Goal: Task Accomplishment & Management: Use online tool/utility

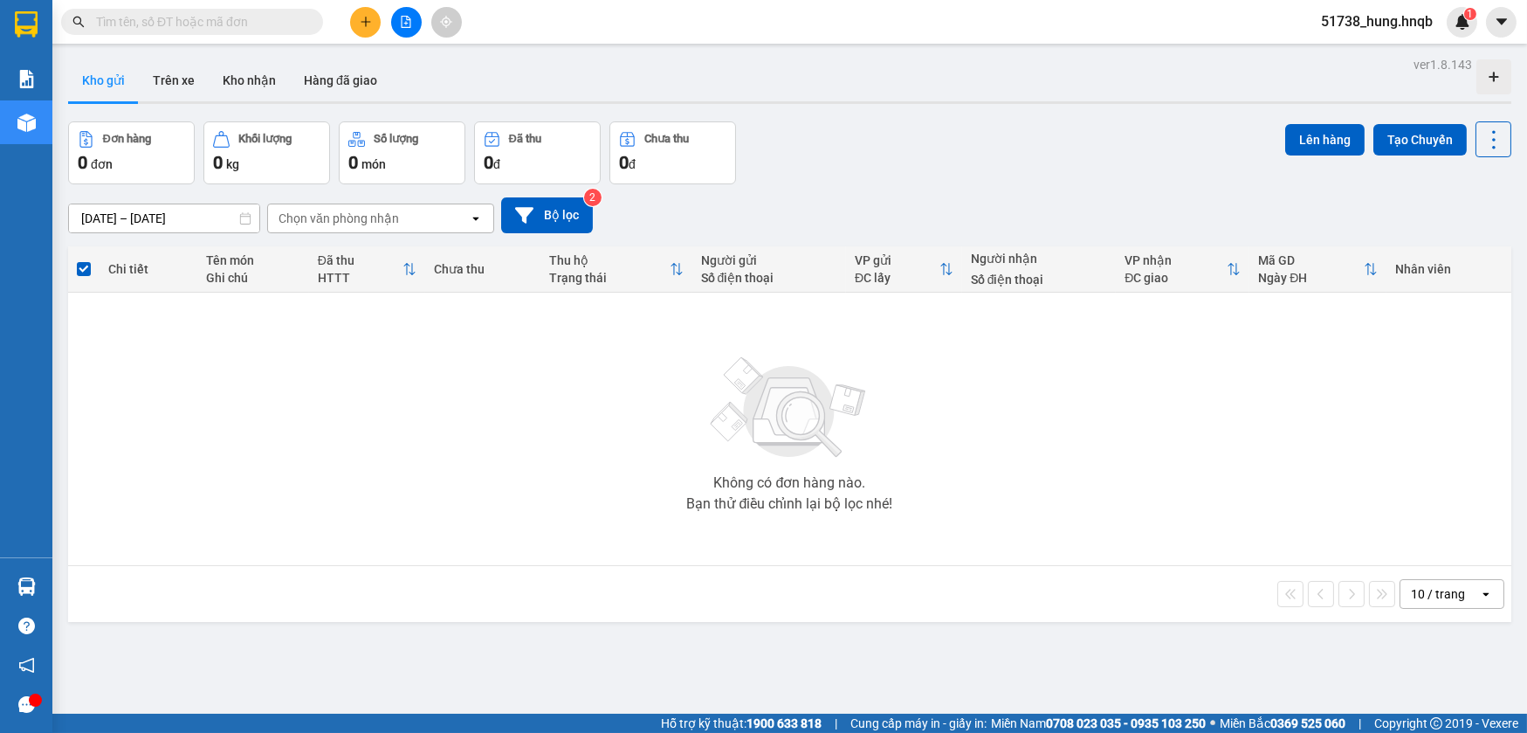
click at [358, 24] on button at bounding box center [365, 22] width 31 height 31
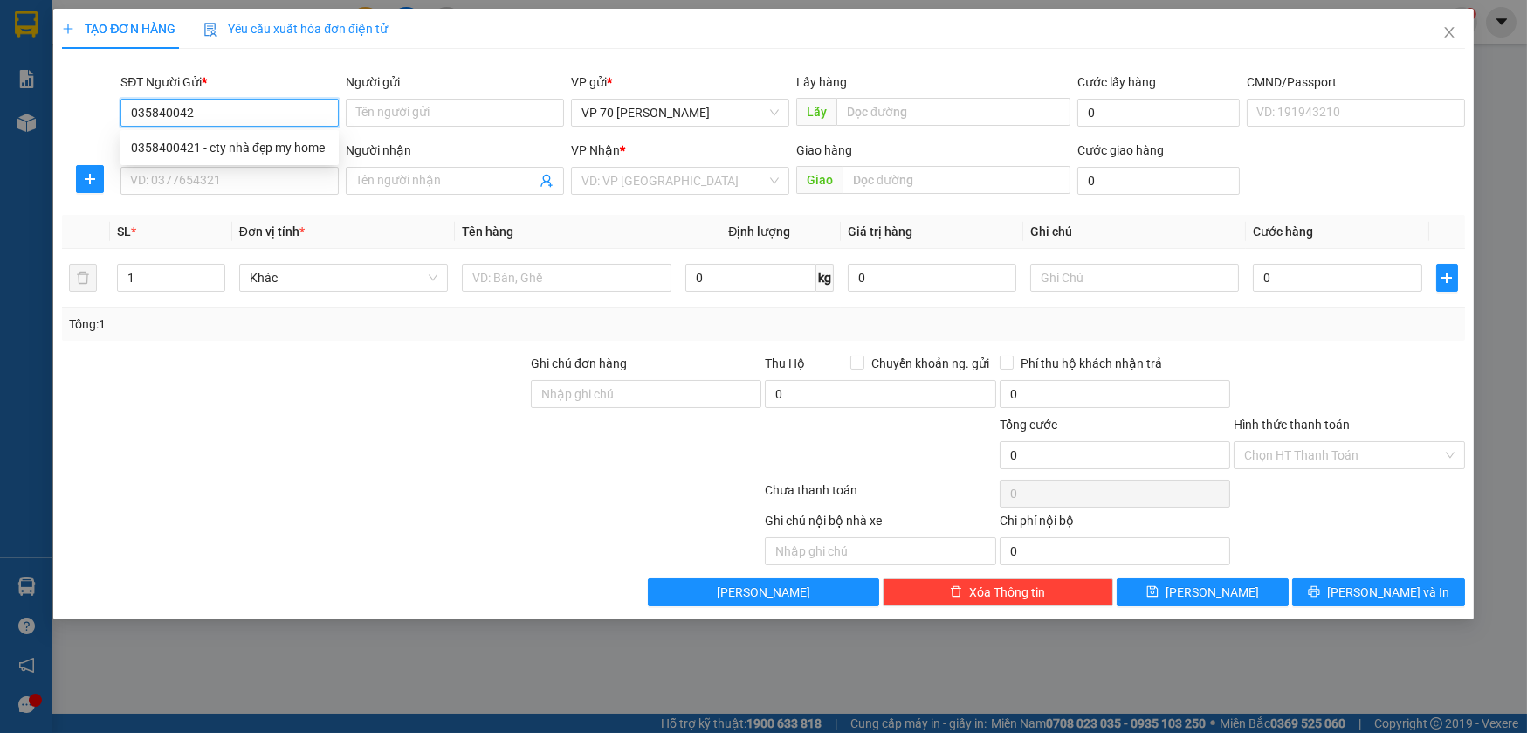
type input "0358400421"
click at [239, 145] on div "0358400421 - cty nhà đẹp my home" at bounding box center [229, 147] width 197 height 19
type input "cty nhà đẹp my home"
type input "văn phòng"
type input "0358400421"
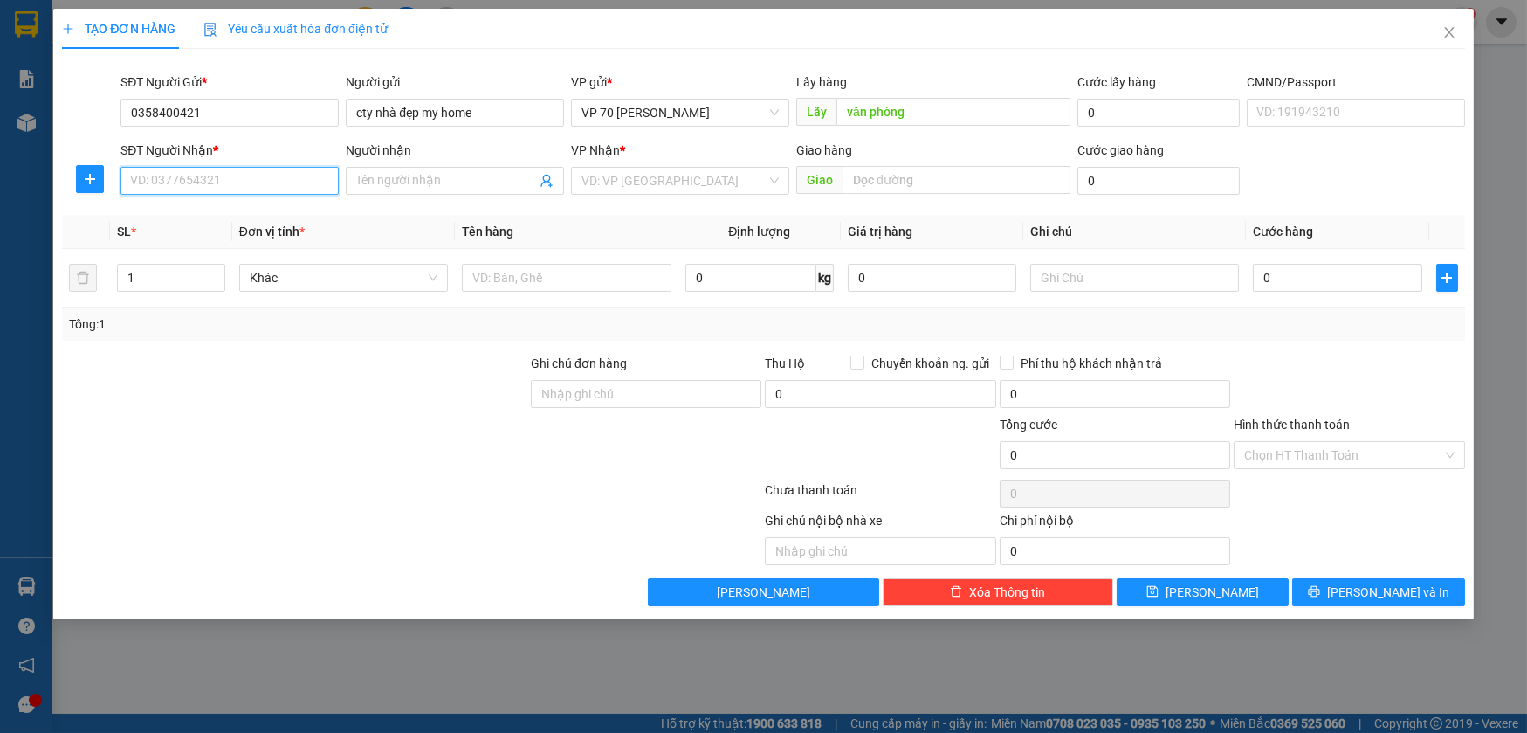
click at [237, 170] on input "SĐT Người Nhận *" at bounding box center [230, 181] width 218 height 28
click at [264, 217] on div "0961156379 - [PERSON_NAME]" at bounding box center [229, 215] width 197 height 19
type input "0961156379"
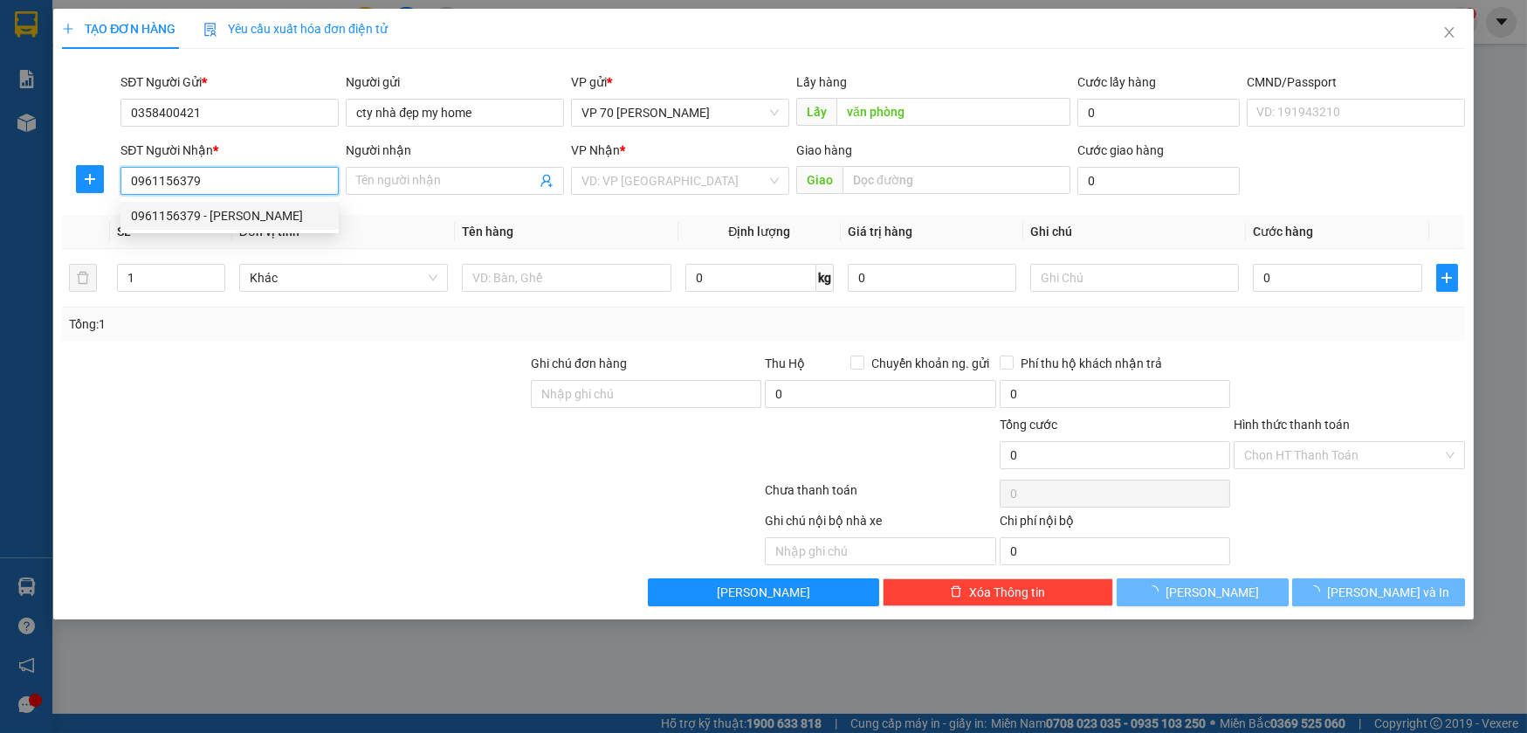
type input "[PERSON_NAME]"
type input "ub [GEOGRAPHIC_DATA]"
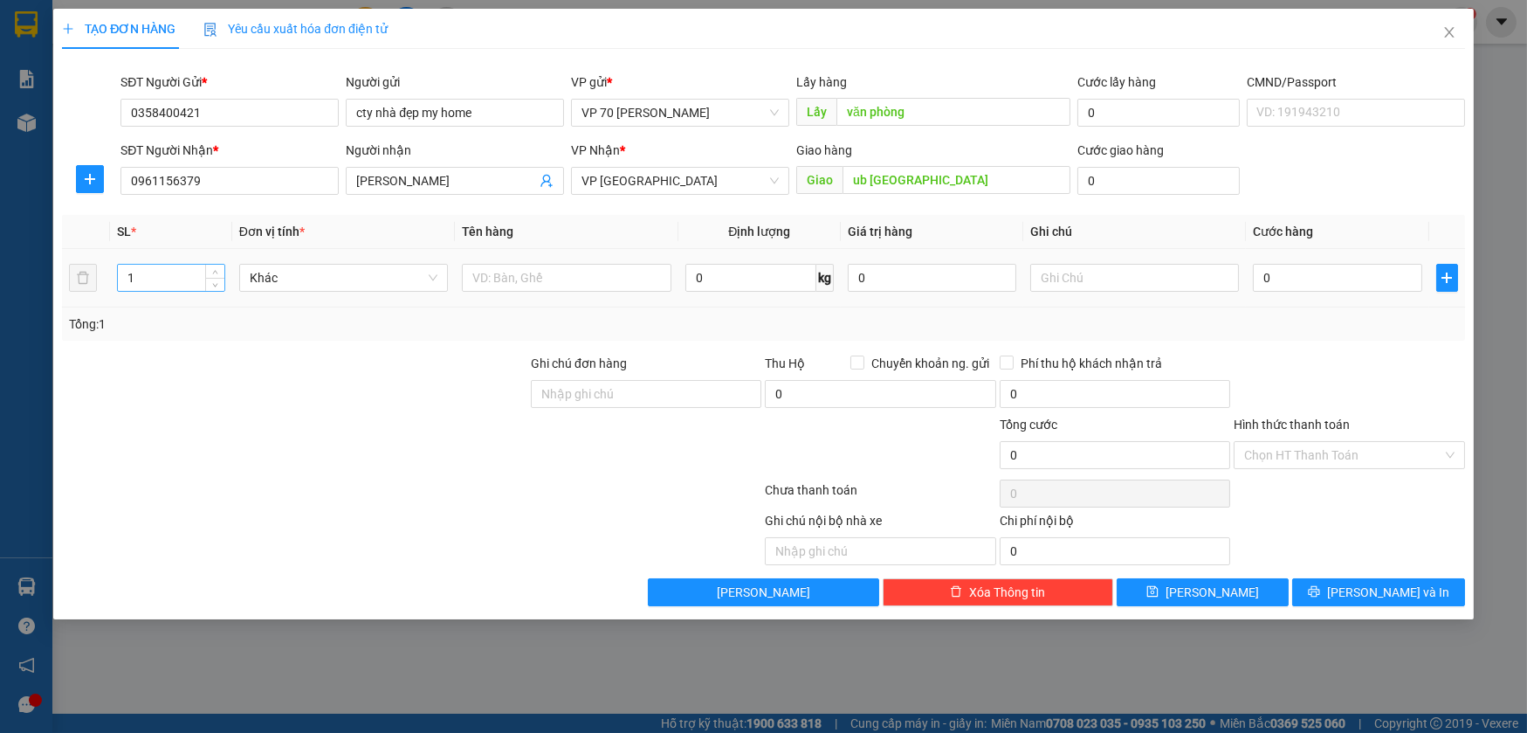
click at [176, 284] on input "1" at bounding box center [171, 278] width 106 height 26
type input "14"
click at [518, 279] on input "text" at bounding box center [567, 278] width 210 height 28
type input "11 thùng to 3lon"
type input "5"
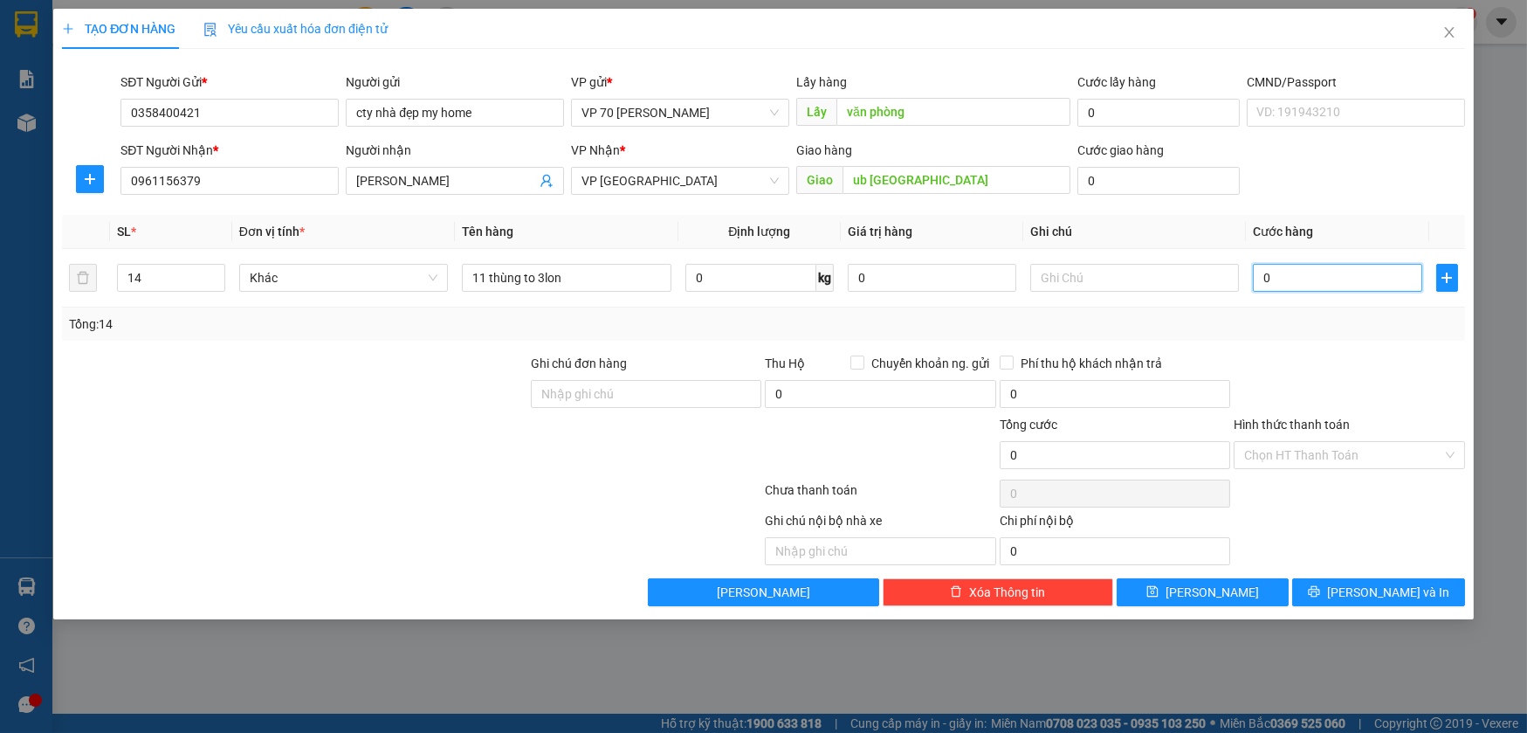
type input "5"
type input "50"
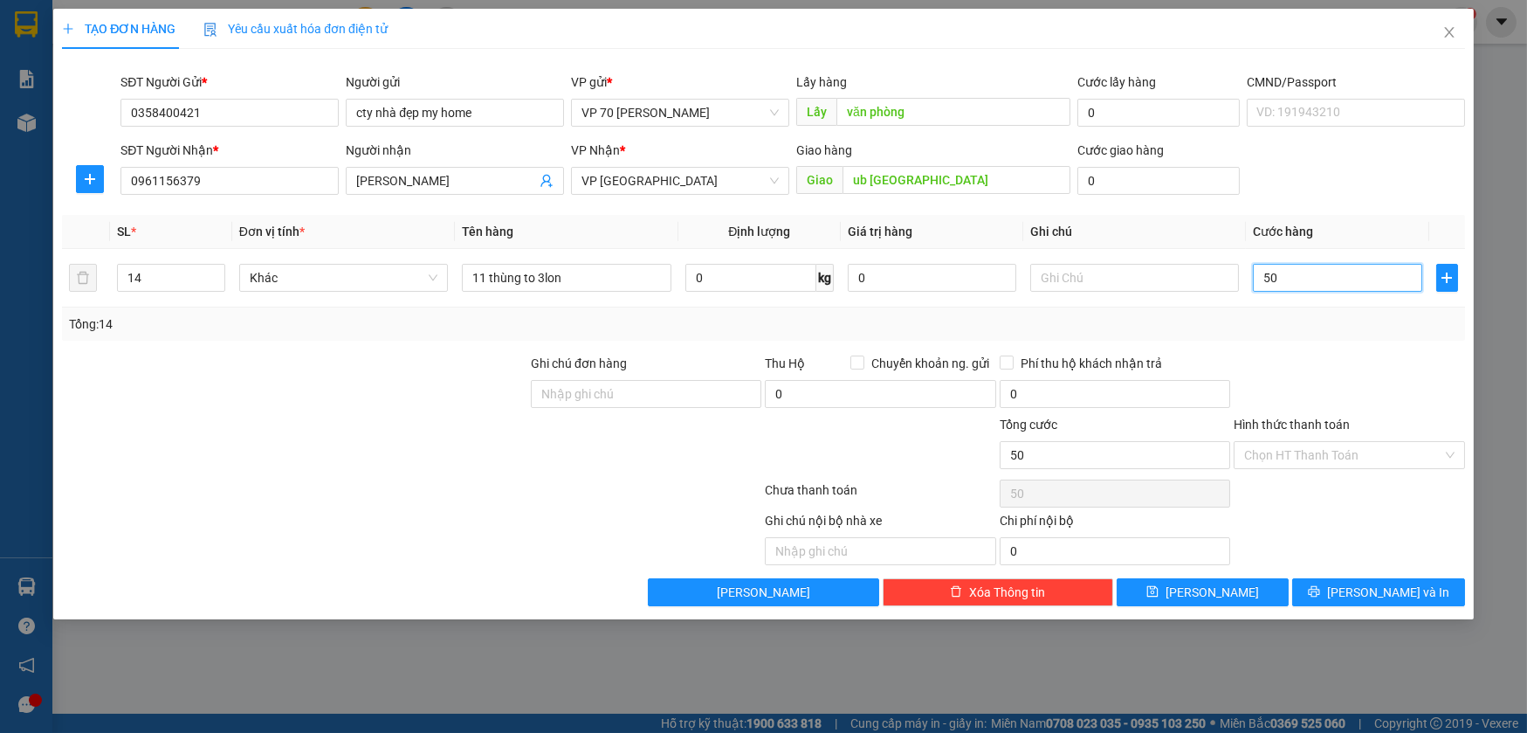
type input "500"
type input "5.000"
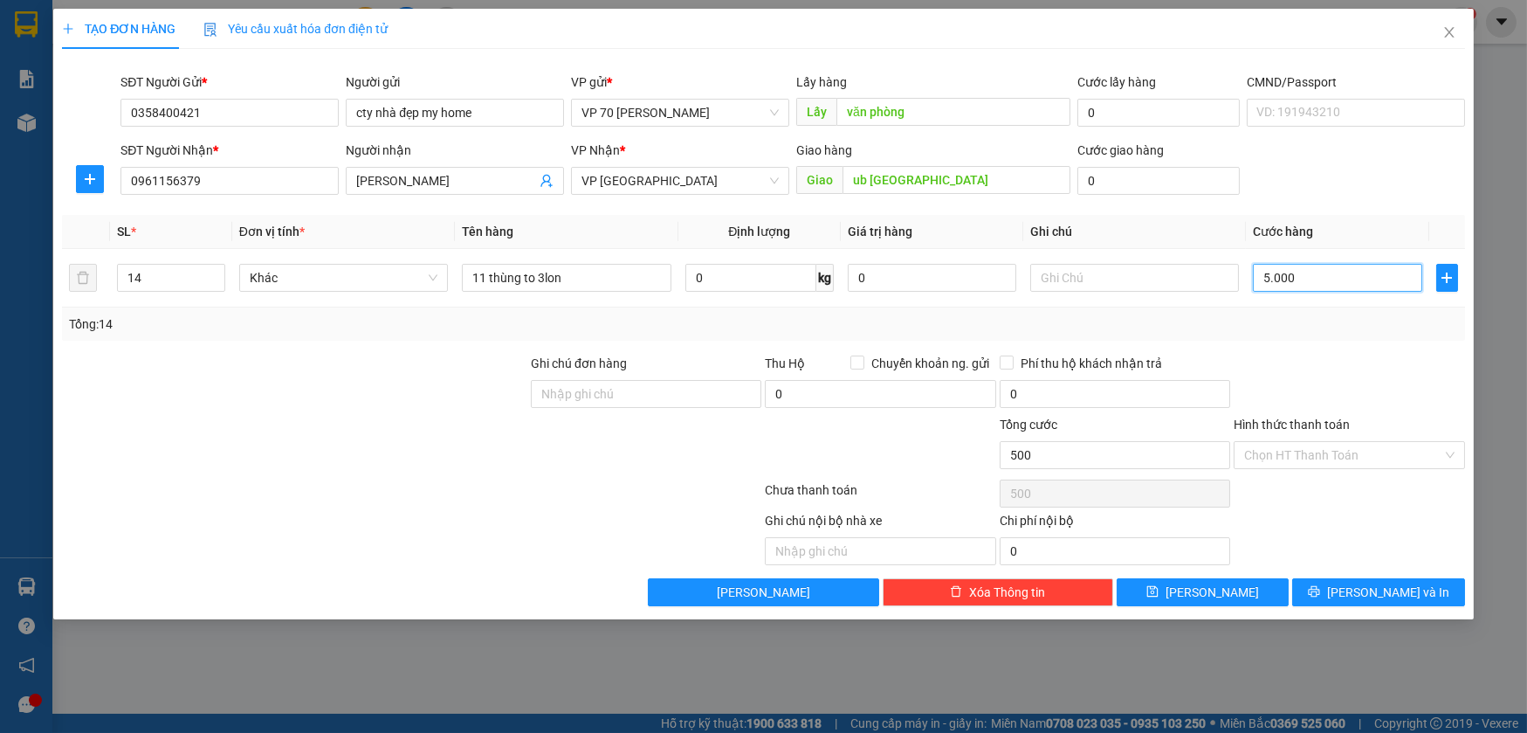
type input "5.000"
type input "50.000"
type input "500.000"
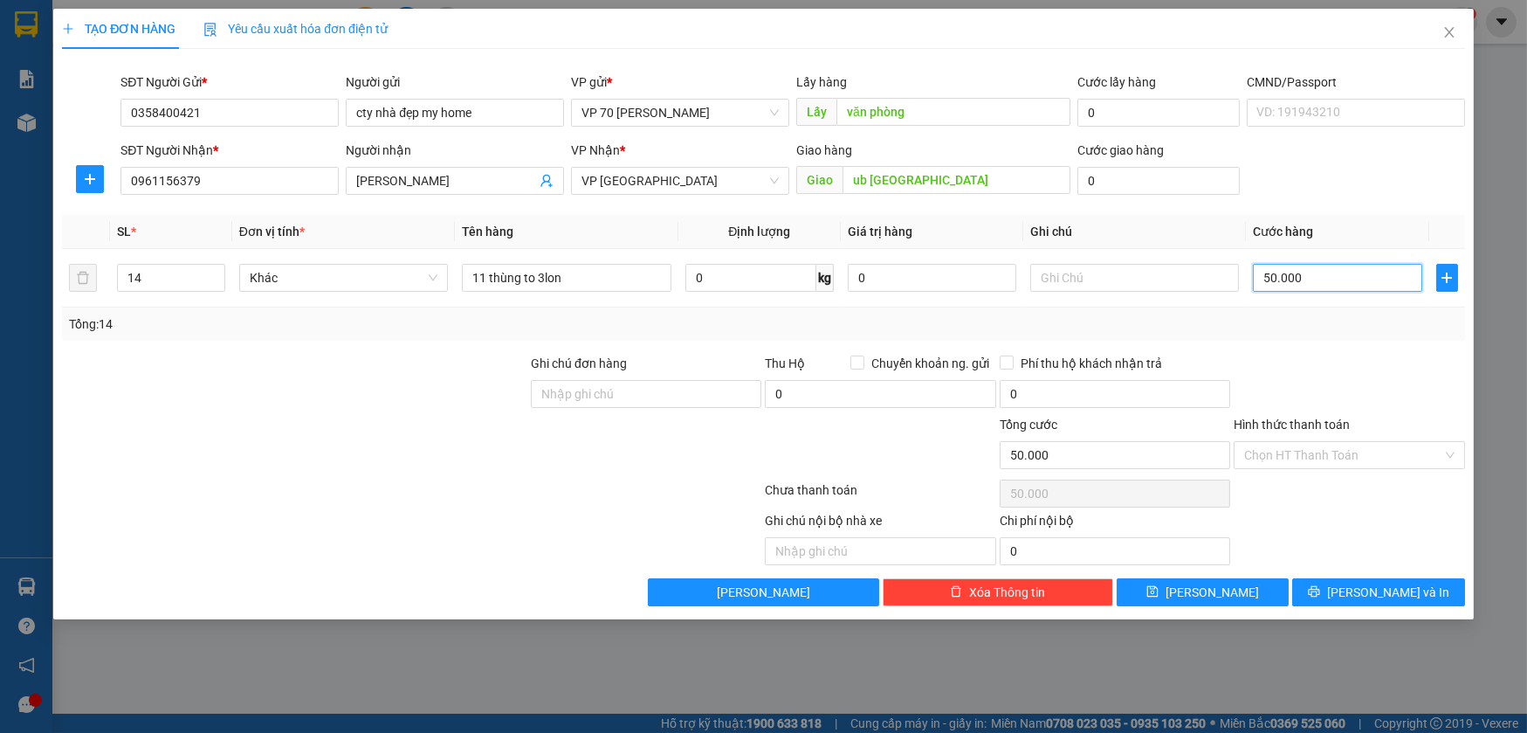
type input "500.000"
type input "5.000.000"
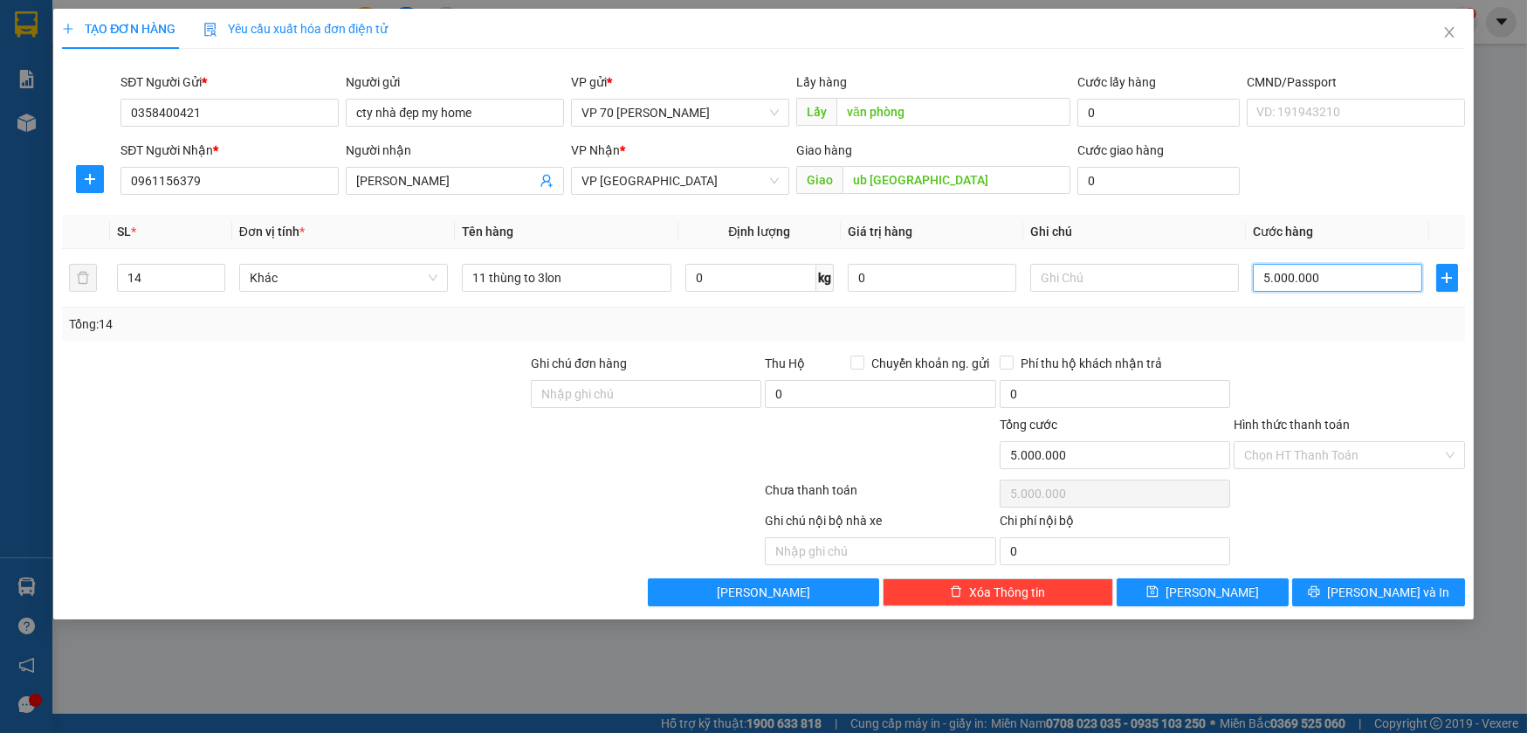
type input "500.000"
click at [1353, 460] on input "Hình thức thanh toán" at bounding box center [1343, 455] width 197 height 26
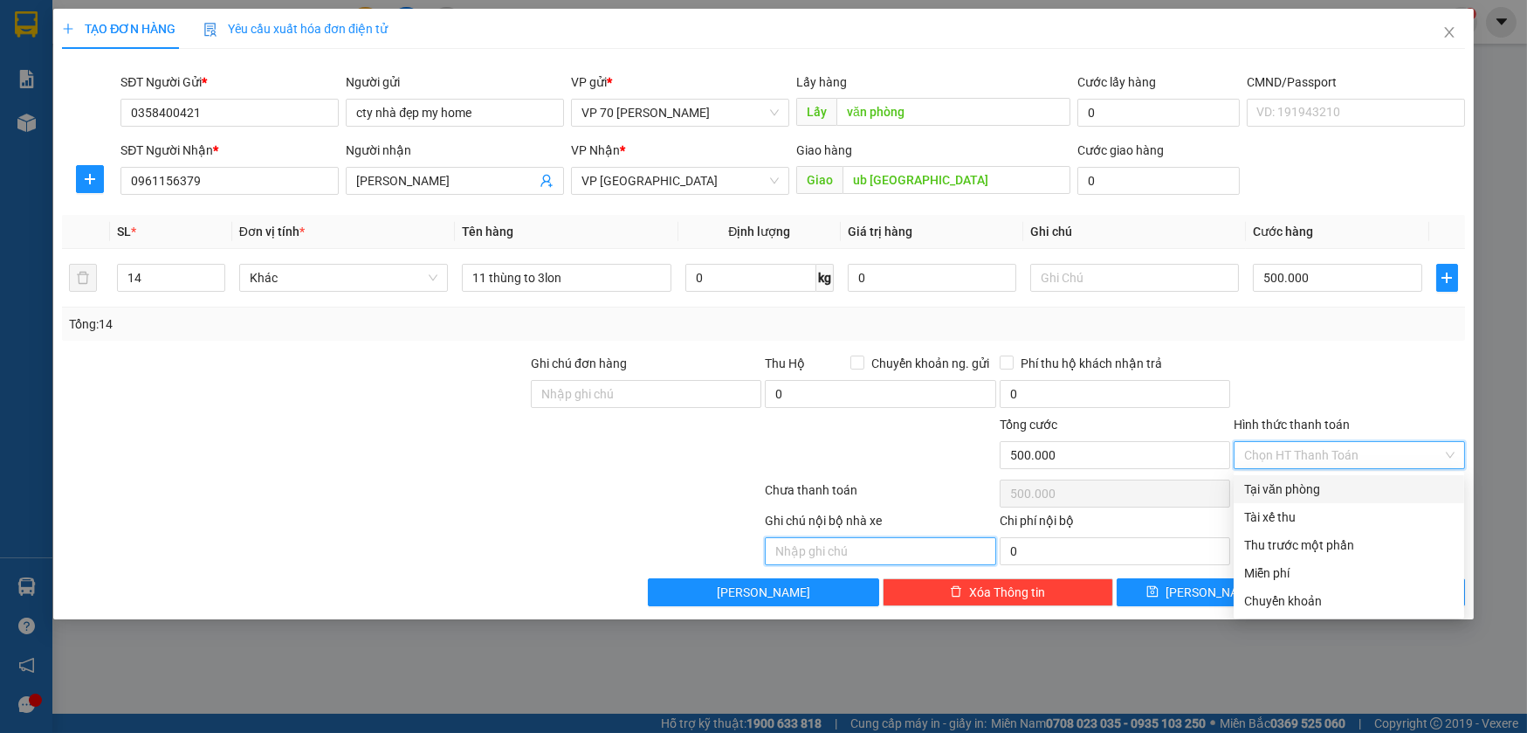
click at [856, 546] on input "text" at bounding box center [880, 551] width 231 height 28
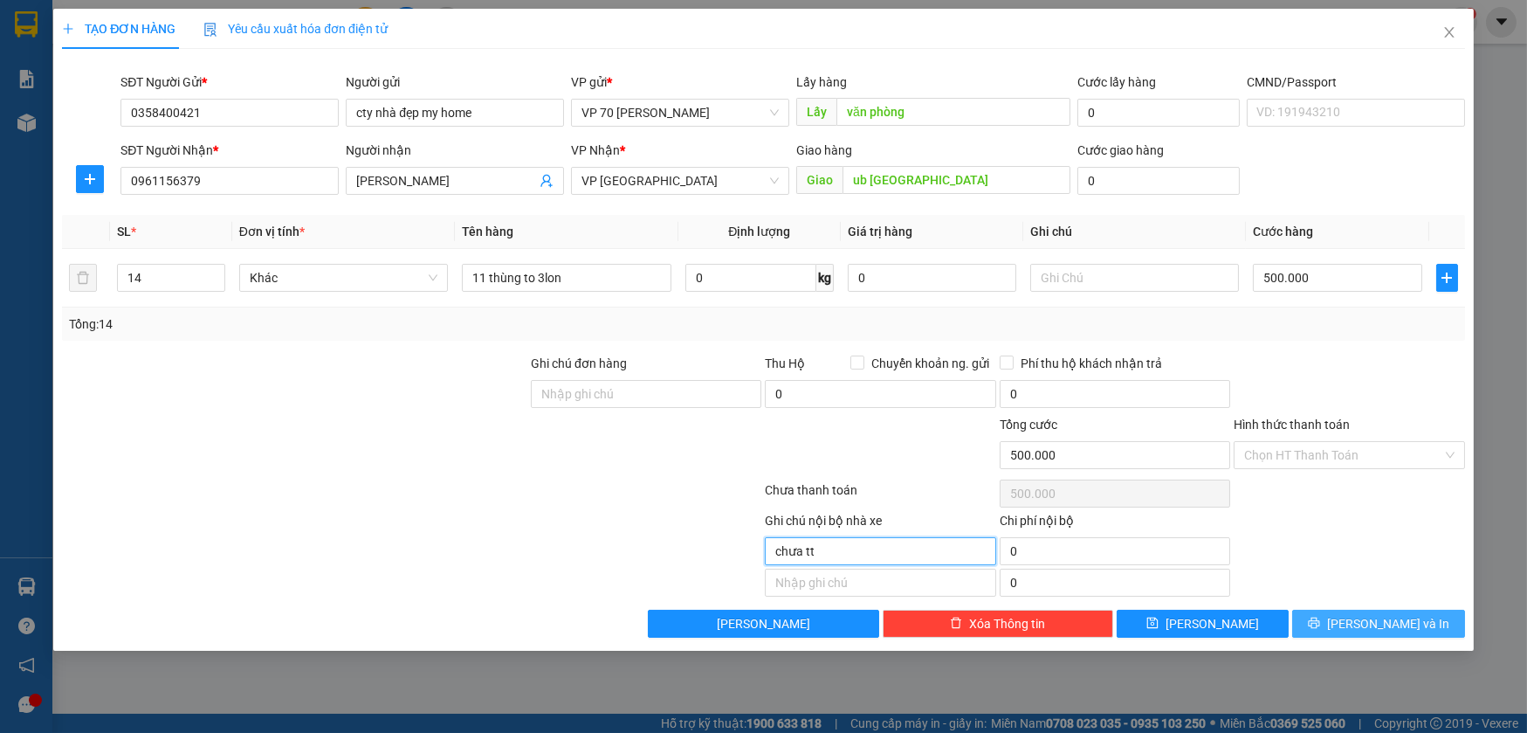
type input "chưa tt"
click at [1383, 616] on span "[PERSON_NAME] và In" at bounding box center [1388, 623] width 122 height 19
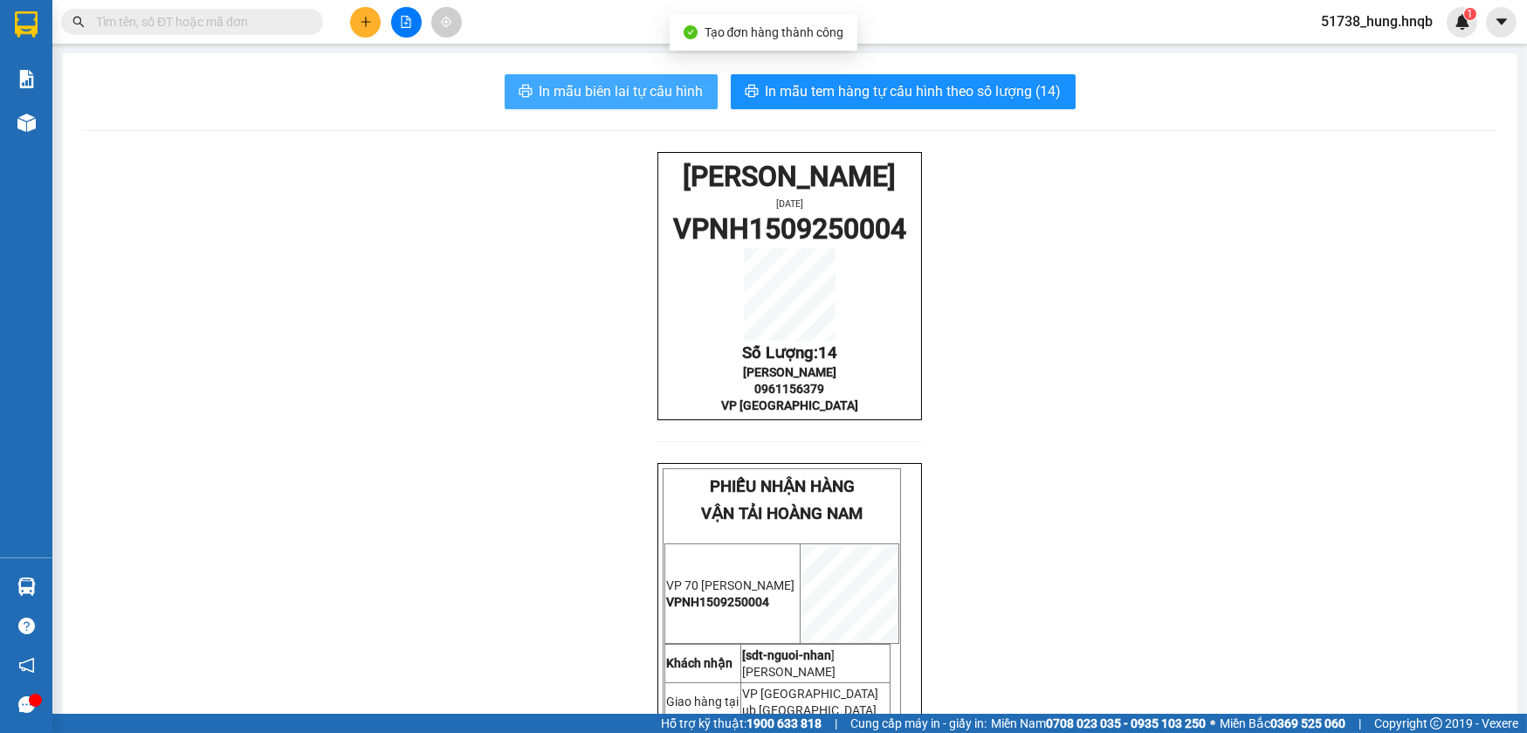
click at [553, 101] on span "In mẫu biên lai tự cấu hình" at bounding box center [622, 91] width 164 height 22
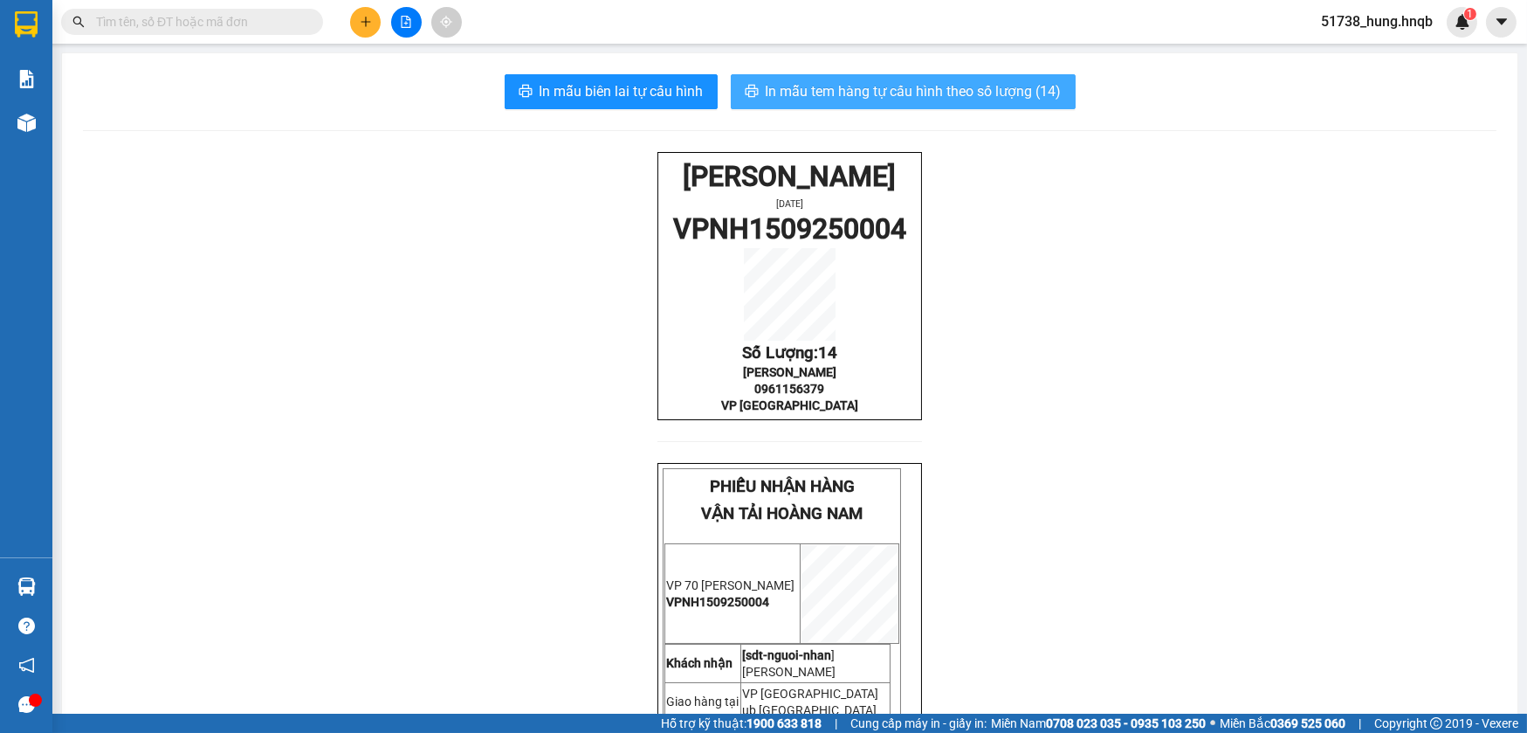
click at [883, 98] on span "In mẫu tem hàng tự cấu hình theo số lượng (14)" at bounding box center [914, 91] width 296 height 22
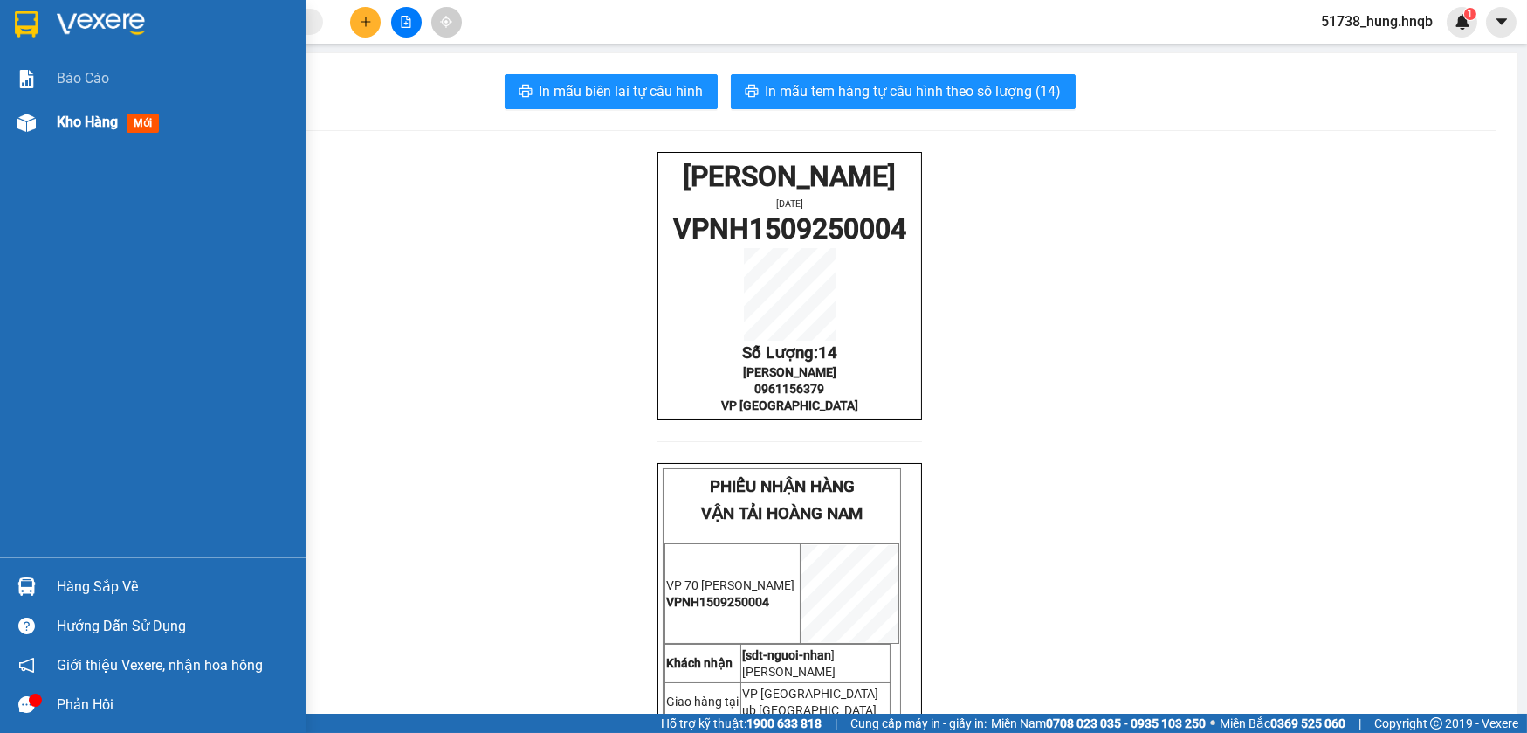
click at [19, 117] on img at bounding box center [26, 123] width 18 height 18
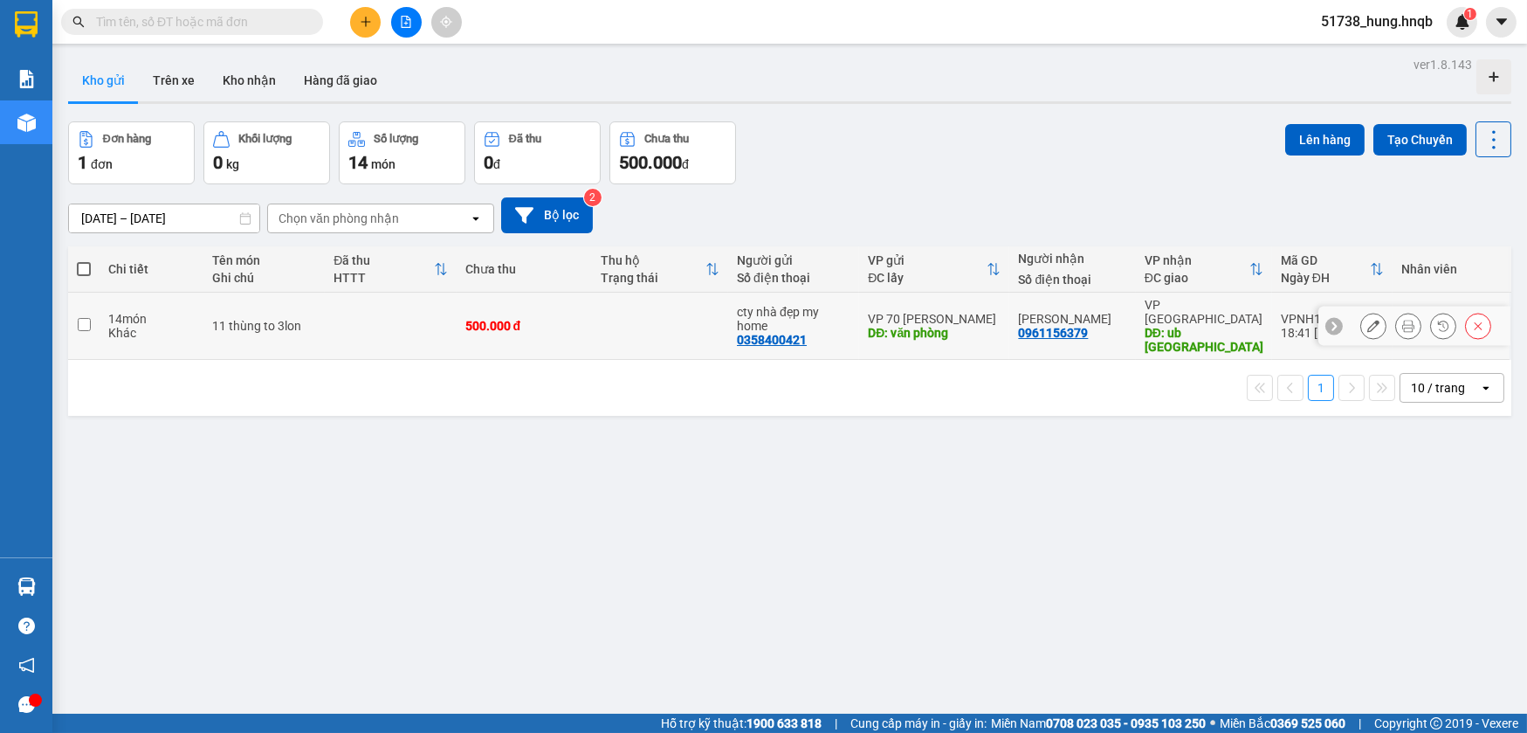
click at [358, 333] on td at bounding box center [390, 326] width 131 height 67
checkbox input "true"
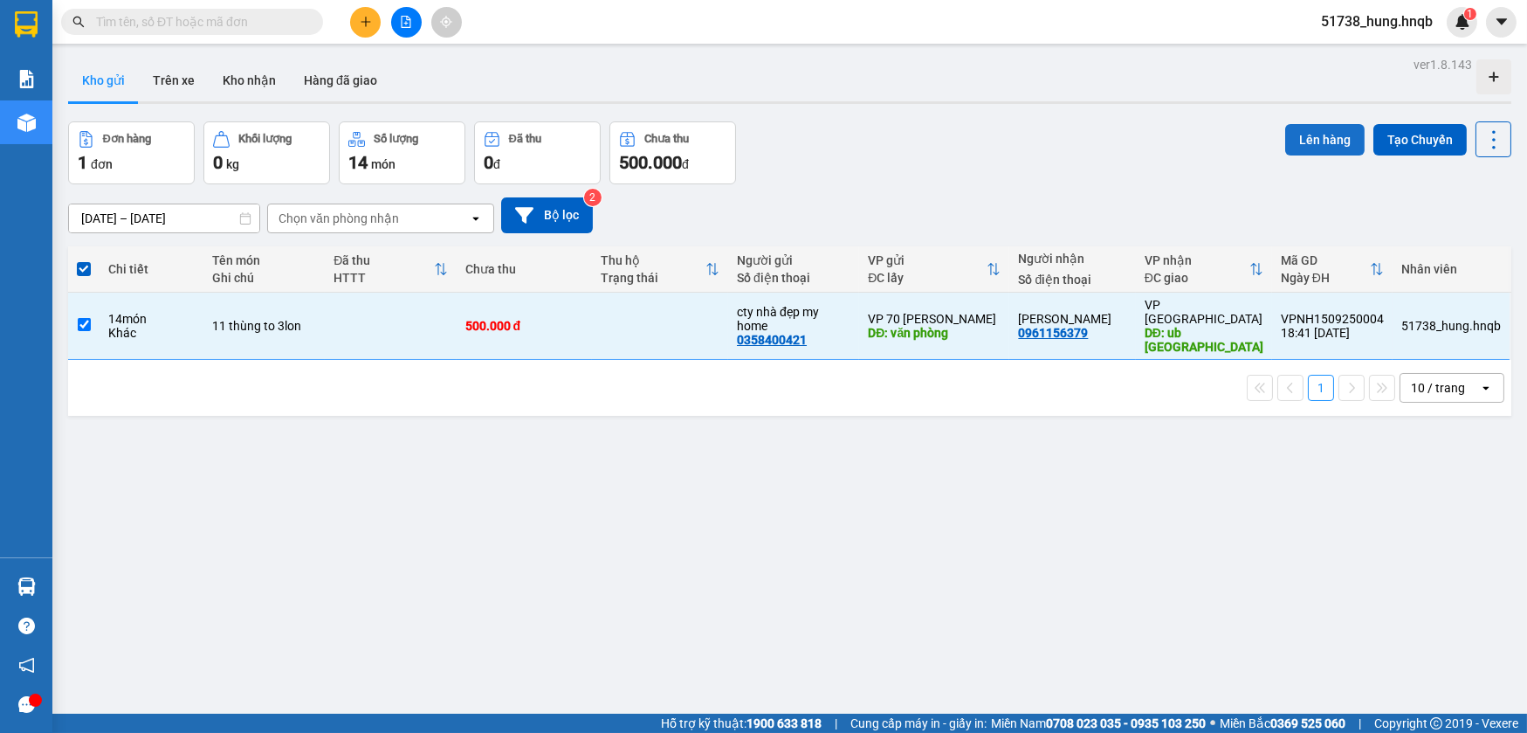
click at [1307, 129] on button "Lên hàng" at bounding box center [1325, 139] width 79 height 31
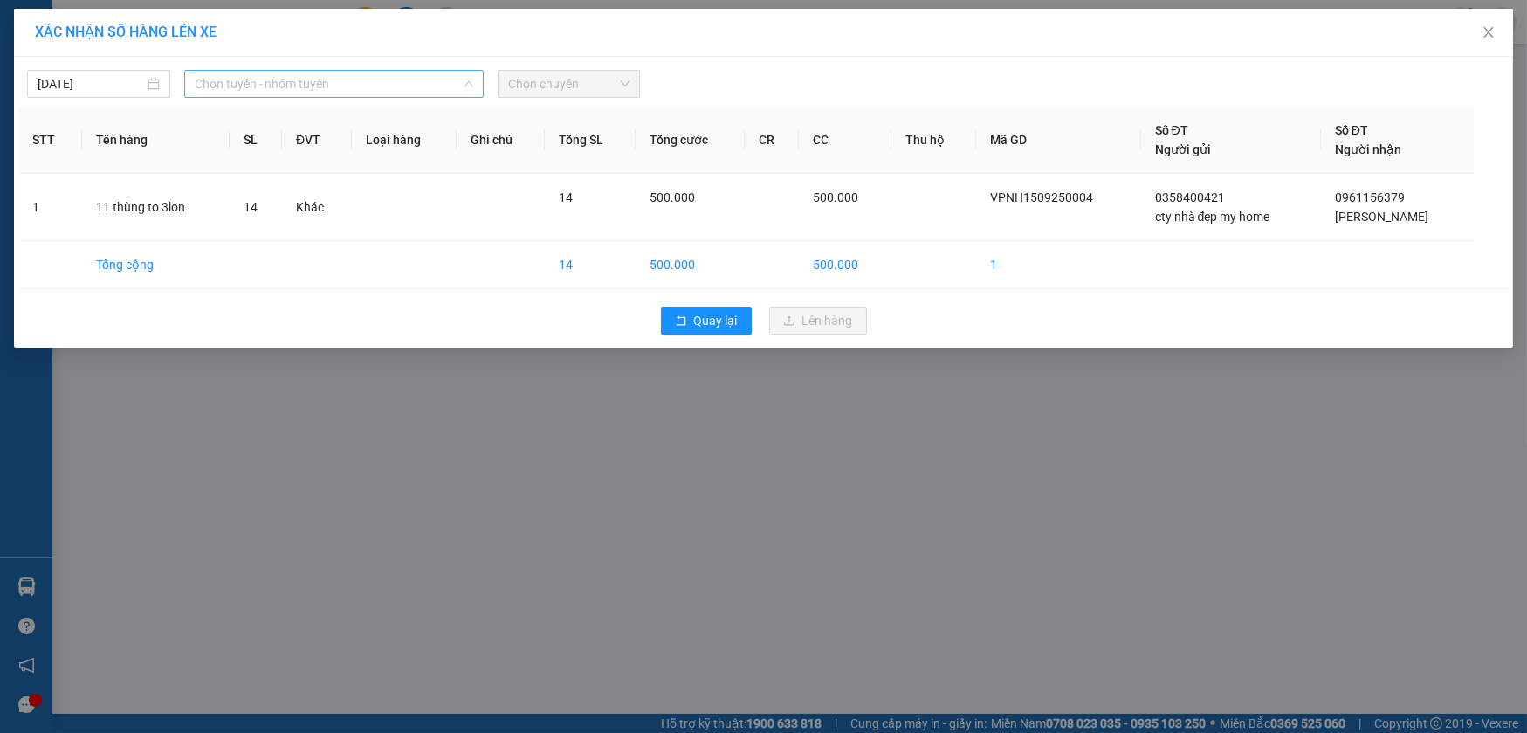
click at [392, 85] on span "Chọn tuyến - nhóm tuyến" at bounding box center [334, 84] width 279 height 26
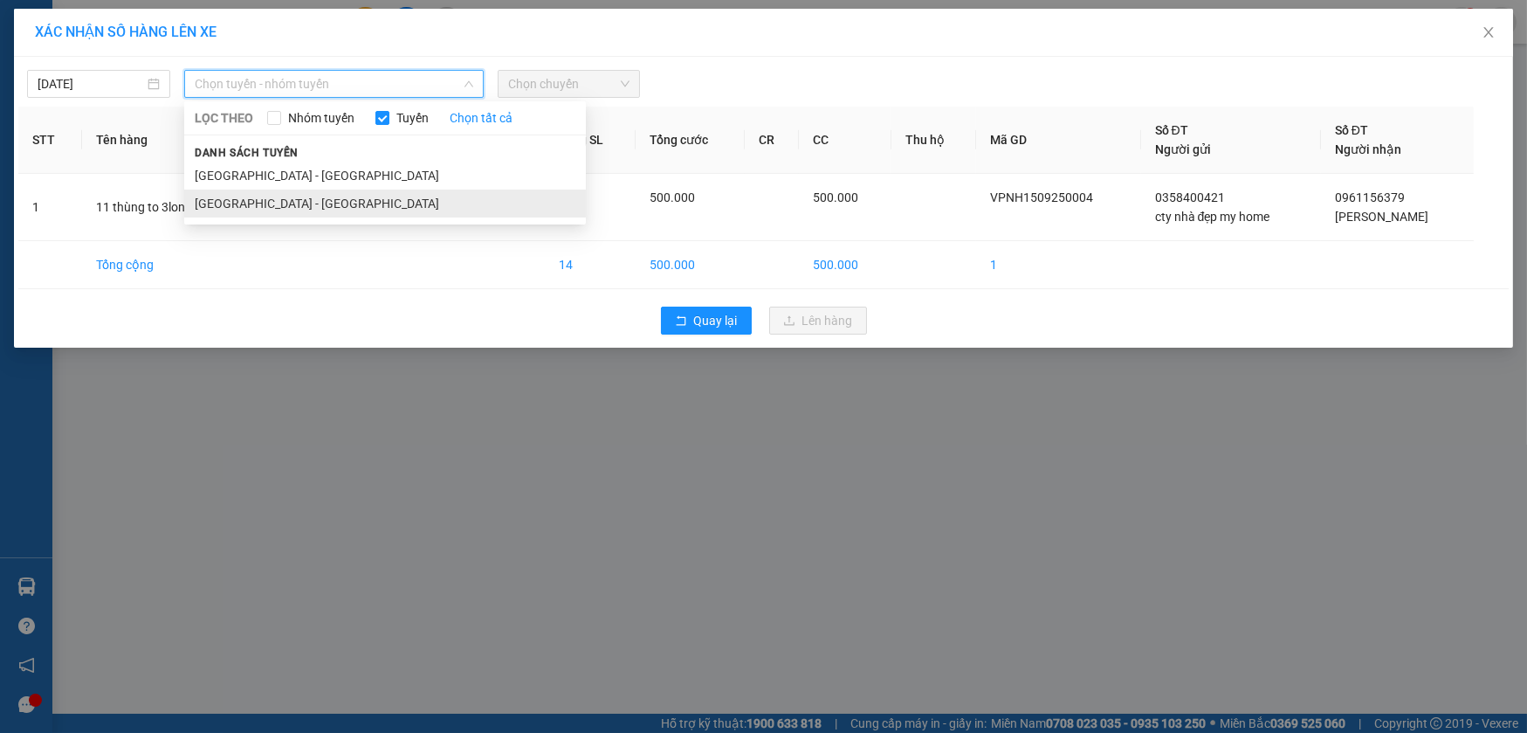
click at [356, 191] on li "[GEOGRAPHIC_DATA] - [GEOGRAPHIC_DATA]" at bounding box center [385, 204] width 402 height 28
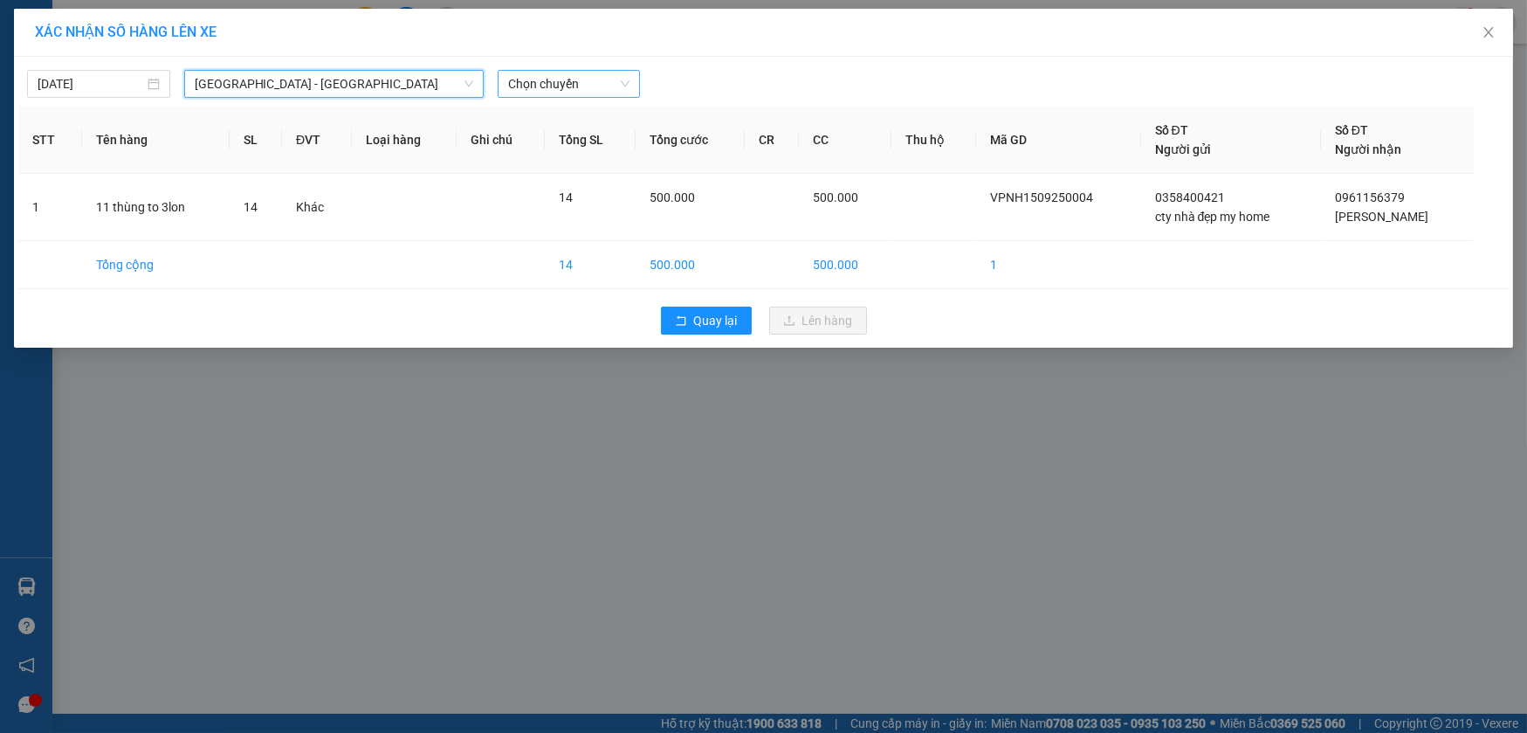
click at [547, 82] on span "Chọn chuyến" at bounding box center [569, 84] width 122 height 26
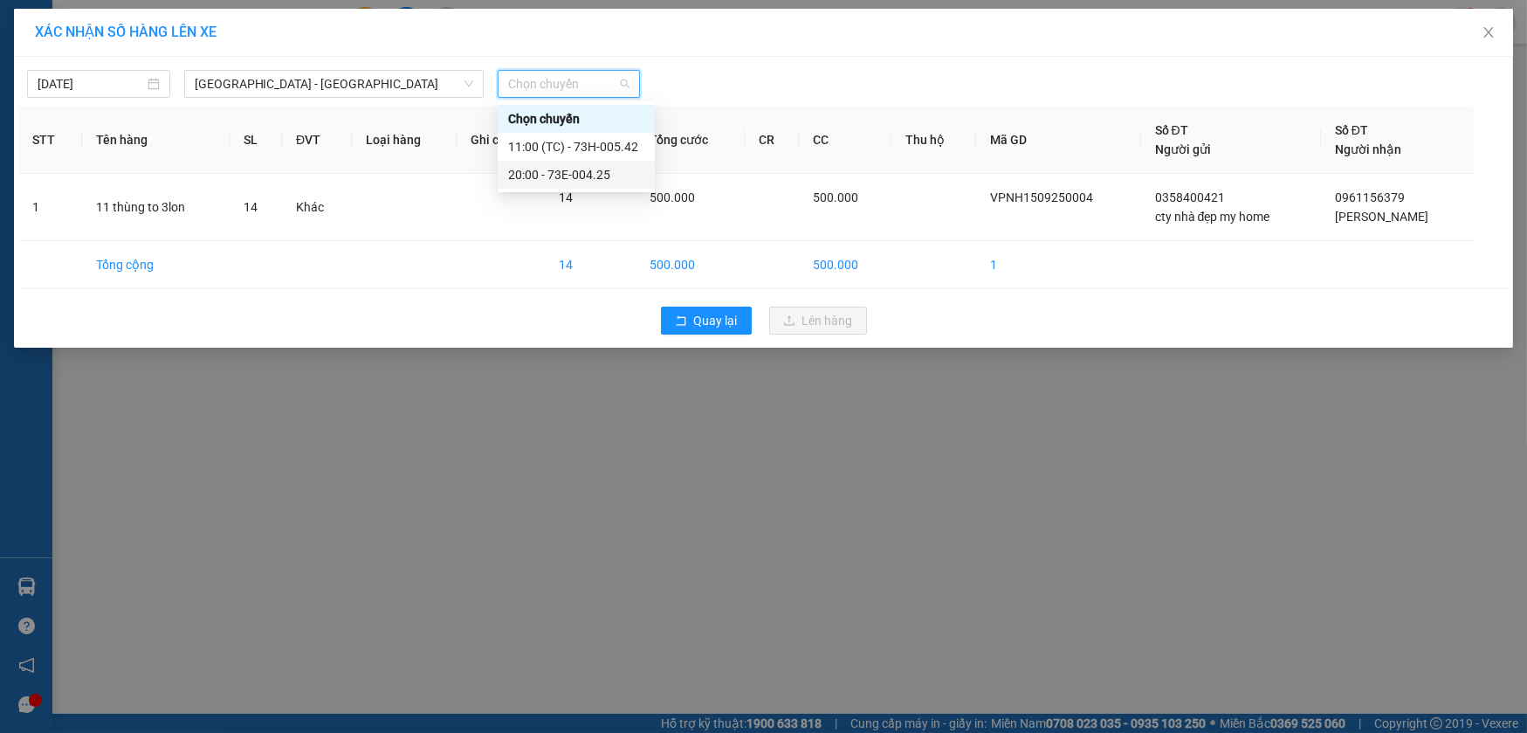
click at [560, 183] on div "20:00 - 73E-004.25" at bounding box center [576, 174] width 136 height 19
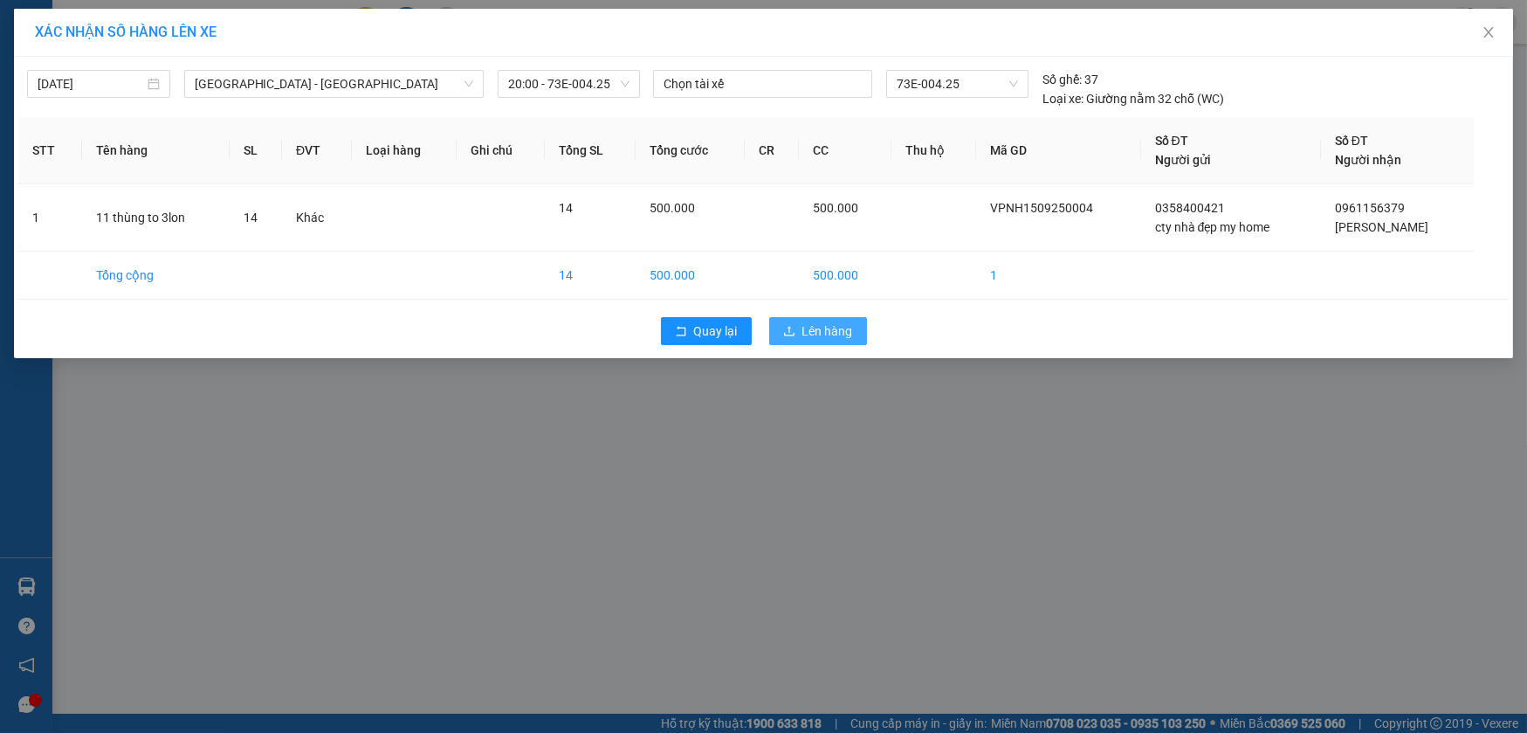
click at [840, 341] on button "Lên hàng" at bounding box center [818, 331] width 98 height 28
